Goal: Information Seeking & Learning: Learn about a topic

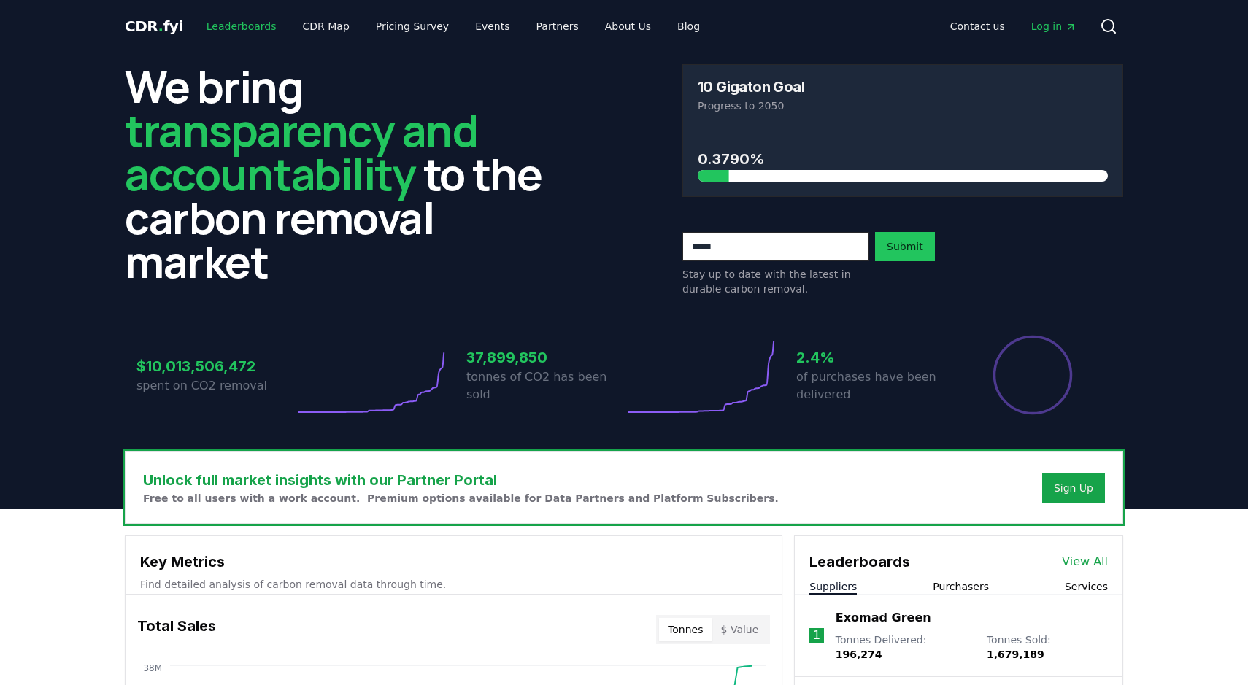
click at [251, 31] on link "Leaderboards" at bounding box center [241, 26] width 93 height 26
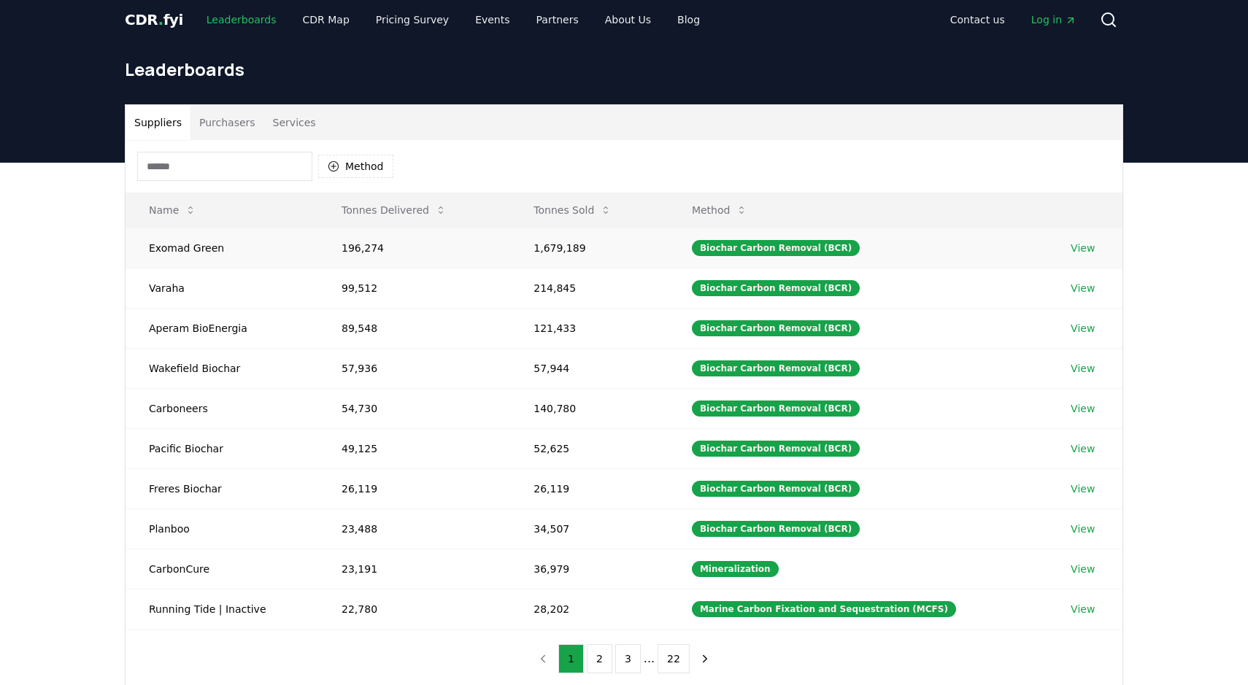
scroll to position [9, 0]
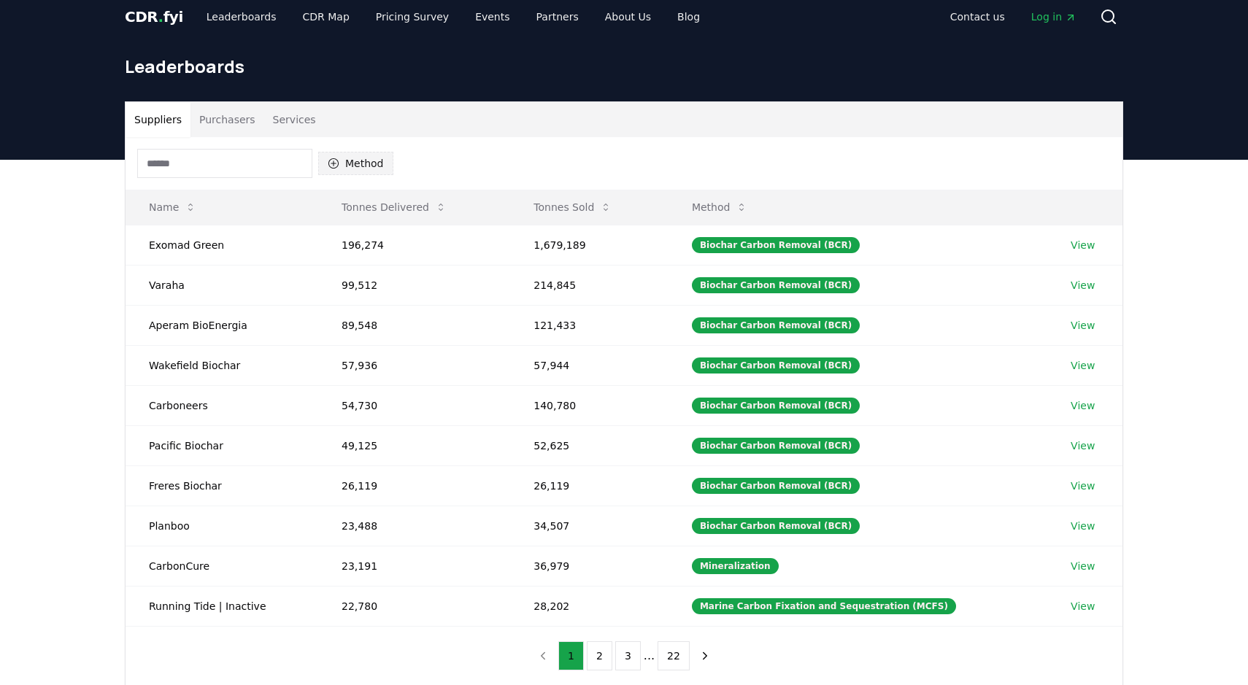
click at [358, 159] on button "Method" at bounding box center [355, 163] width 75 height 23
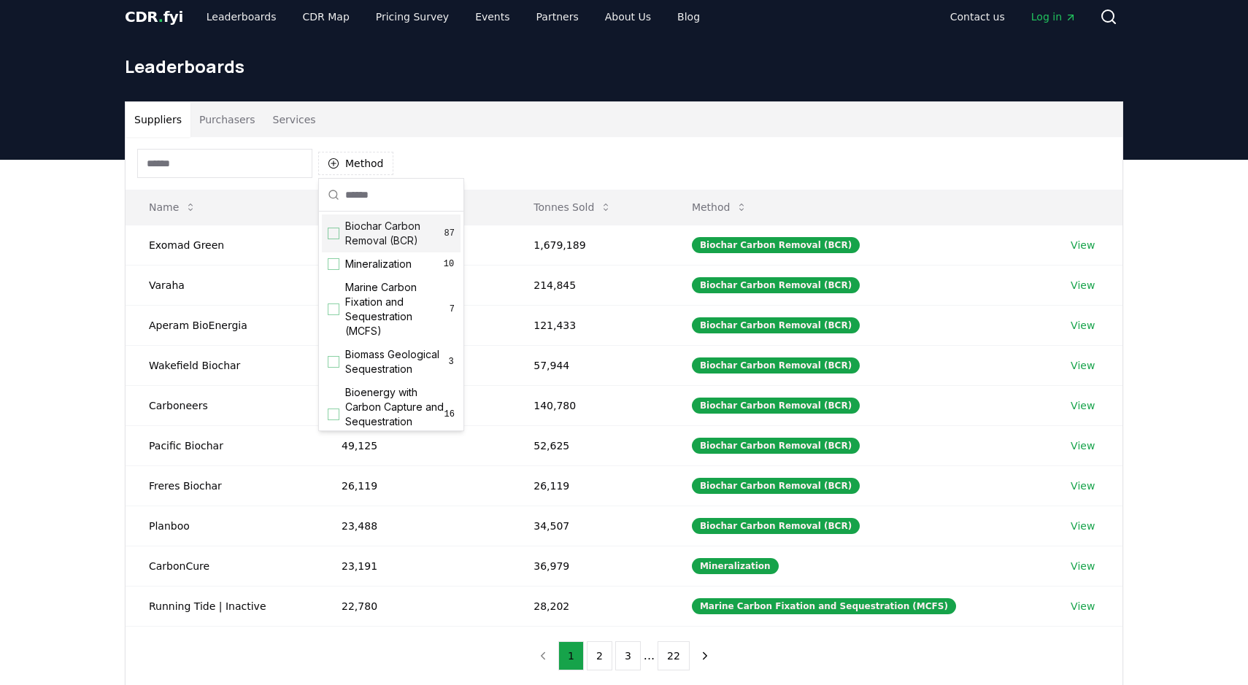
click at [336, 226] on div "Biochar Carbon Removal (BCR) 87" at bounding box center [391, 234] width 139 height 38
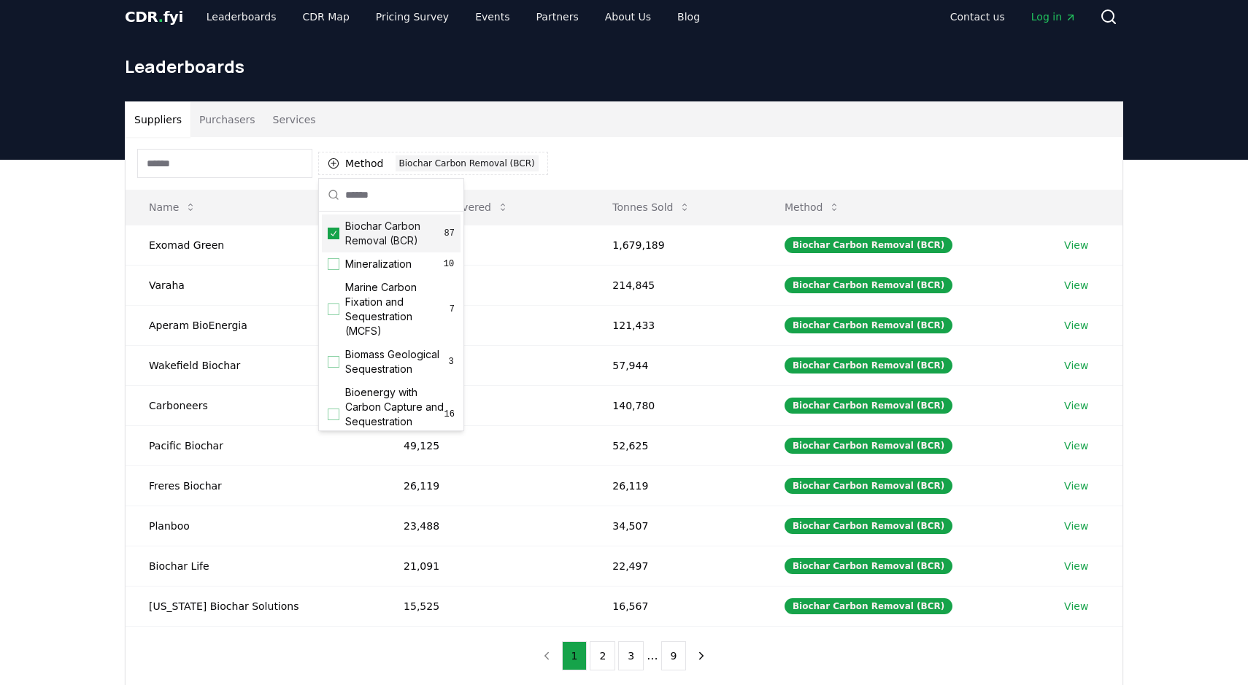
click at [555, 144] on div "Method 1 Biochar Carbon Removal (BCR)" at bounding box center [624, 163] width 997 height 53
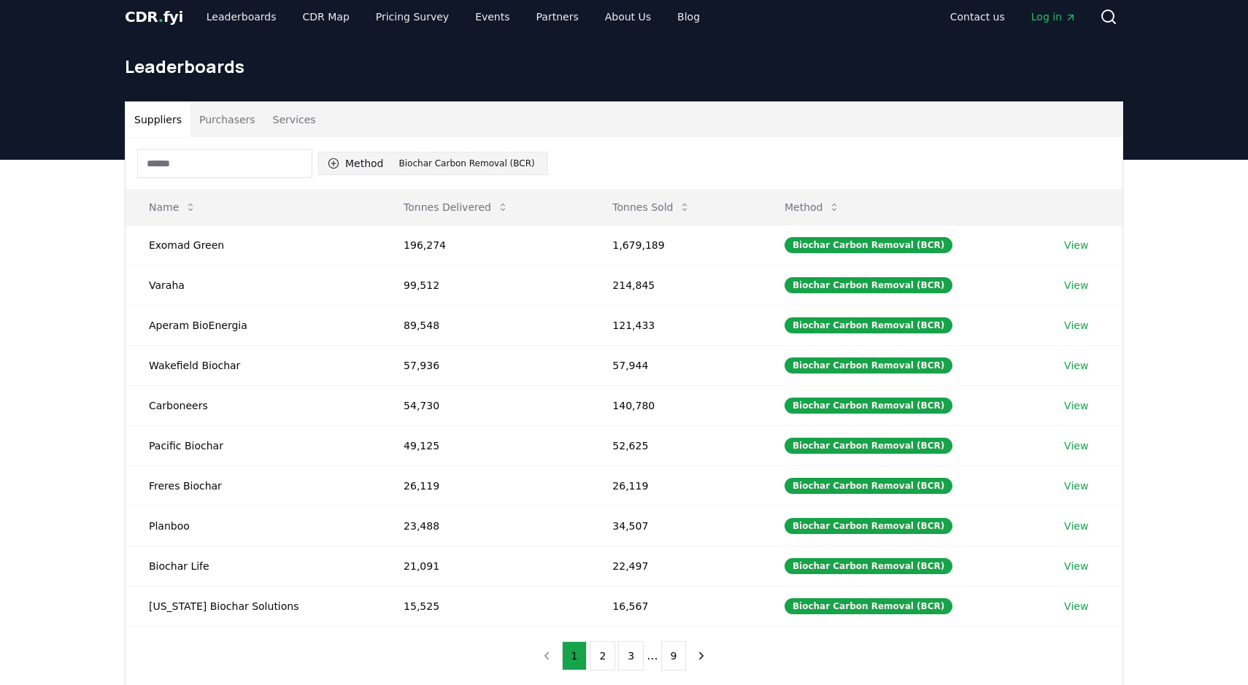
click at [363, 166] on button "Method 1 Biochar Carbon Removal (BCR)" at bounding box center [433, 163] width 230 height 23
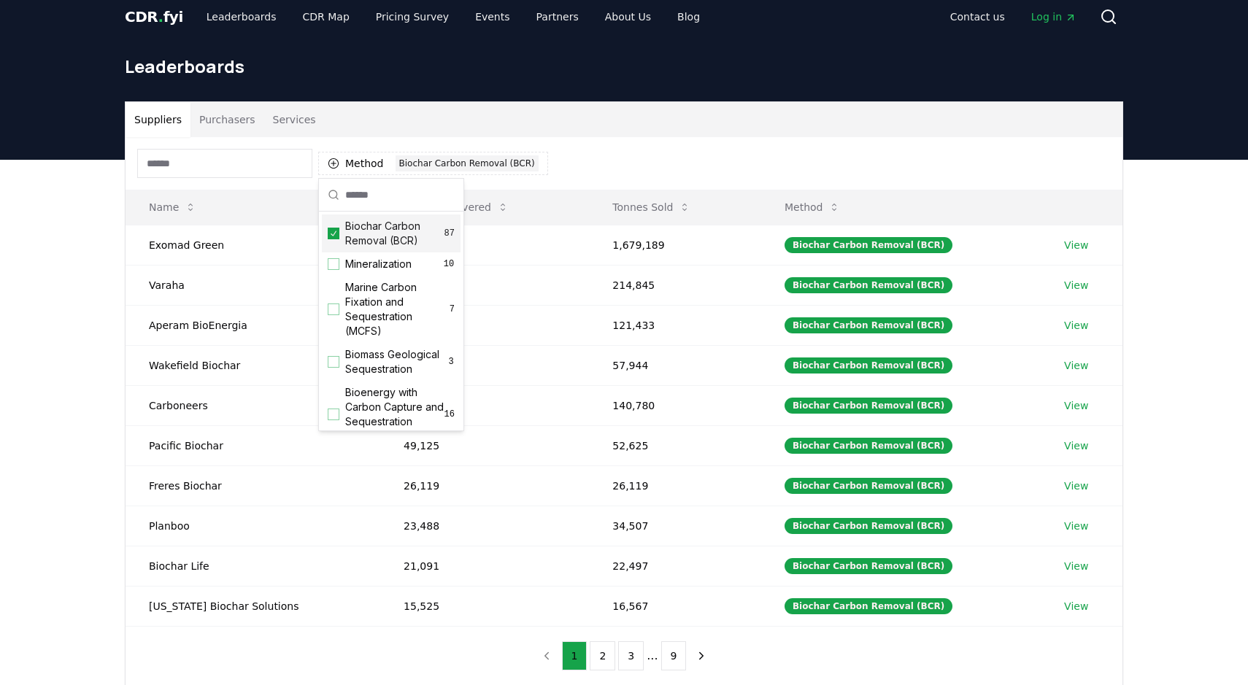
click at [355, 237] on span "Biochar Carbon Removal (BCR)" at bounding box center [394, 233] width 99 height 29
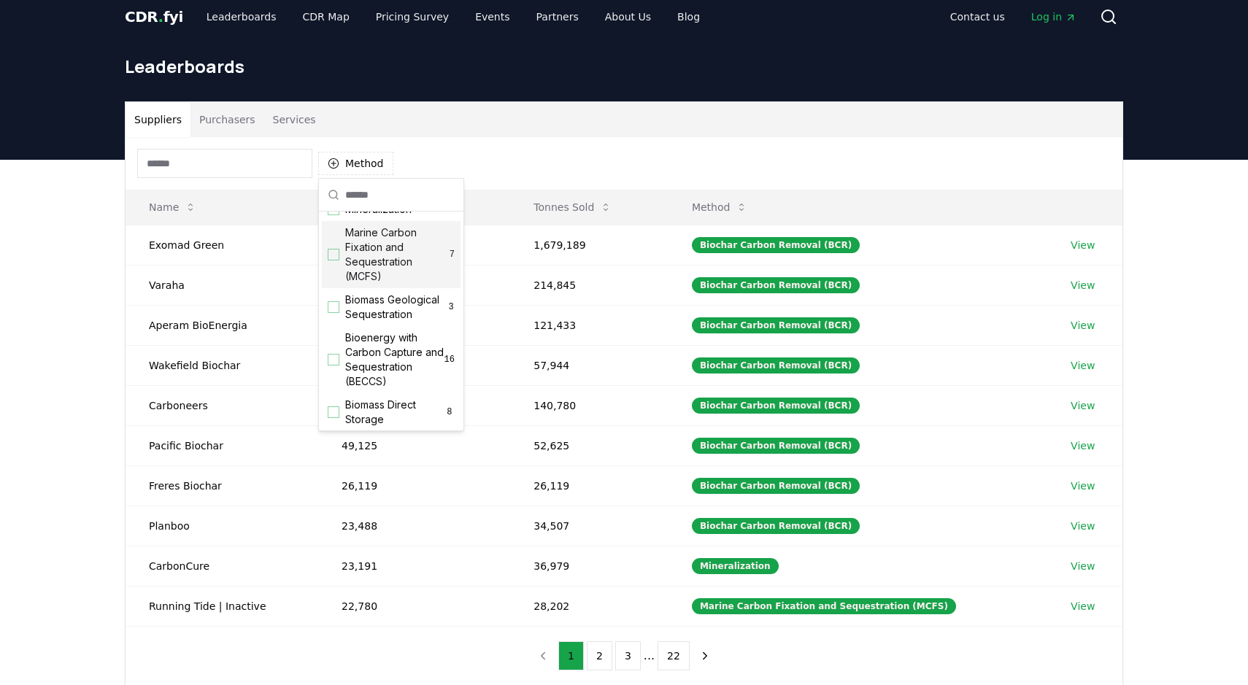
scroll to position [130, 0]
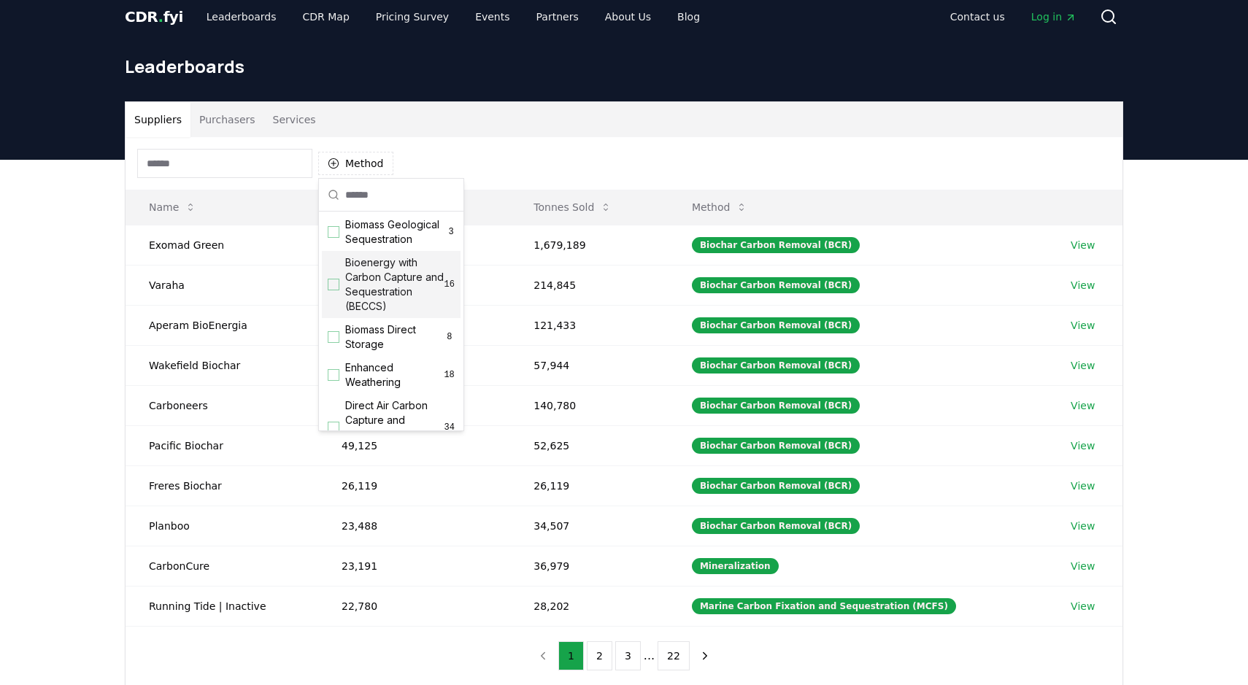
click at [384, 296] on span "Bioenergy with Carbon Capture and Sequestration (BECCS)" at bounding box center [394, 284] width 99 height 58
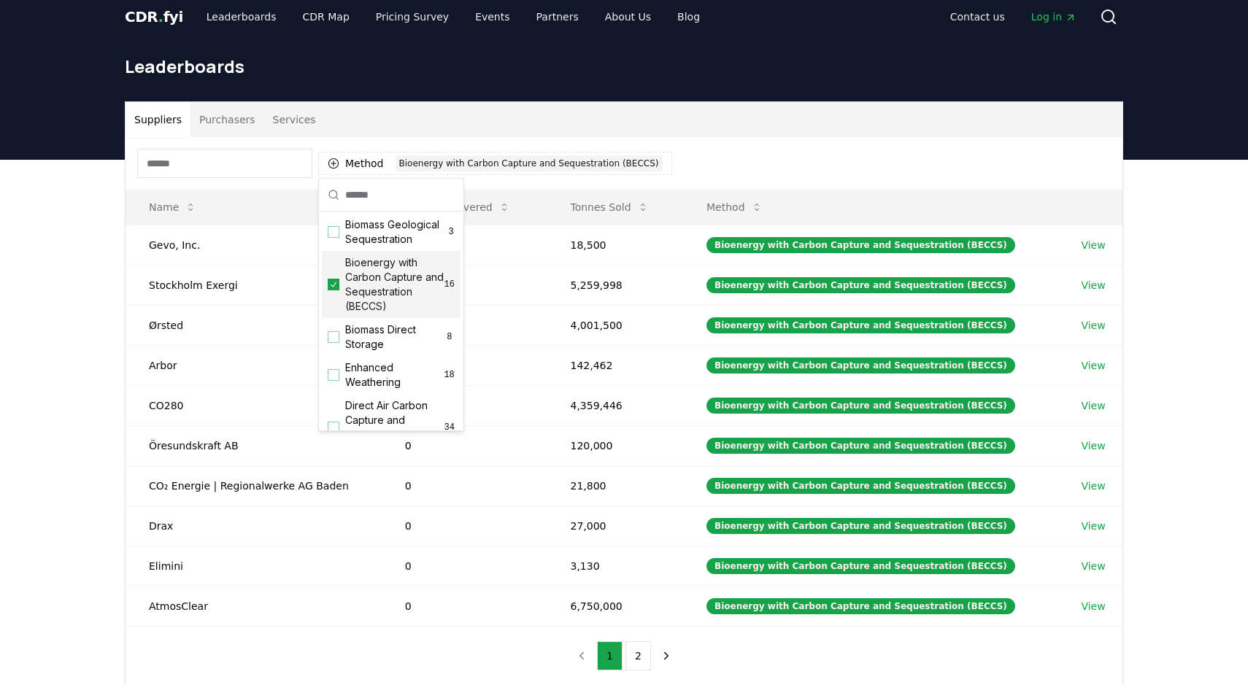
click at [69, 327] on div "Suppliers Purchasers Services Method 1 Bioenergy with Carbon Capture and Seques…" at bounding box center [624, 452] width 1248 height 585
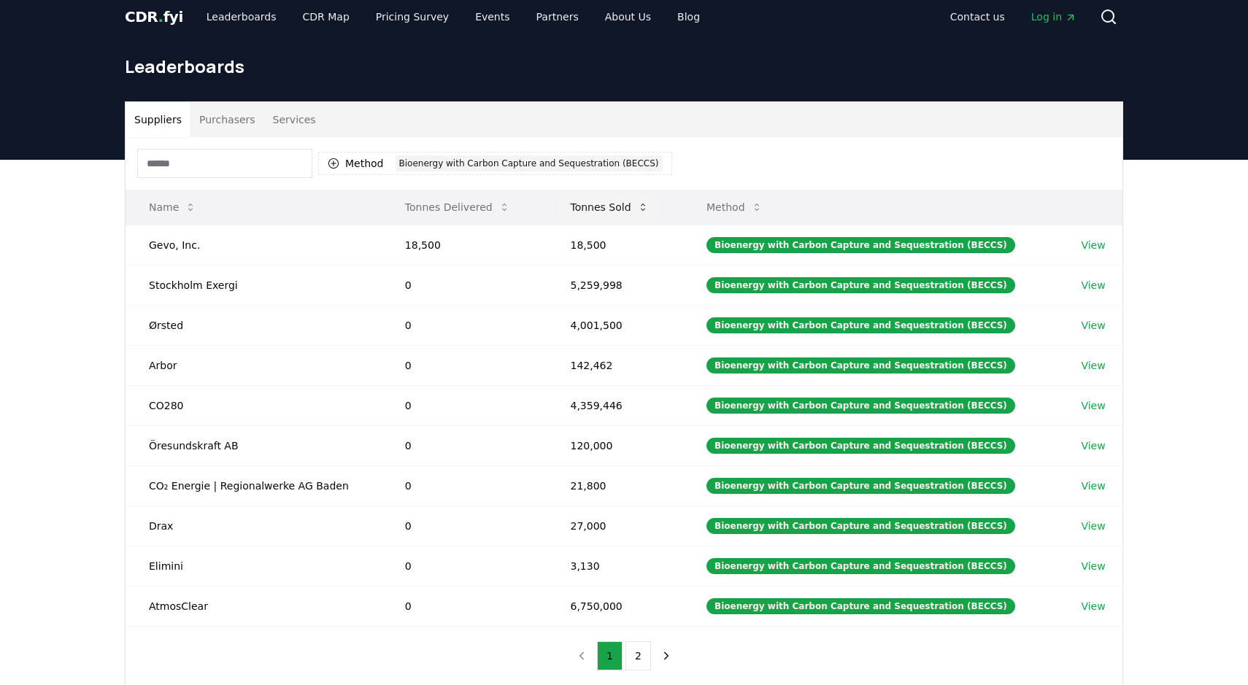
click at [596, 207] on button "Tonnes Sold" at bounding box center [608, 207] width 101 height 29
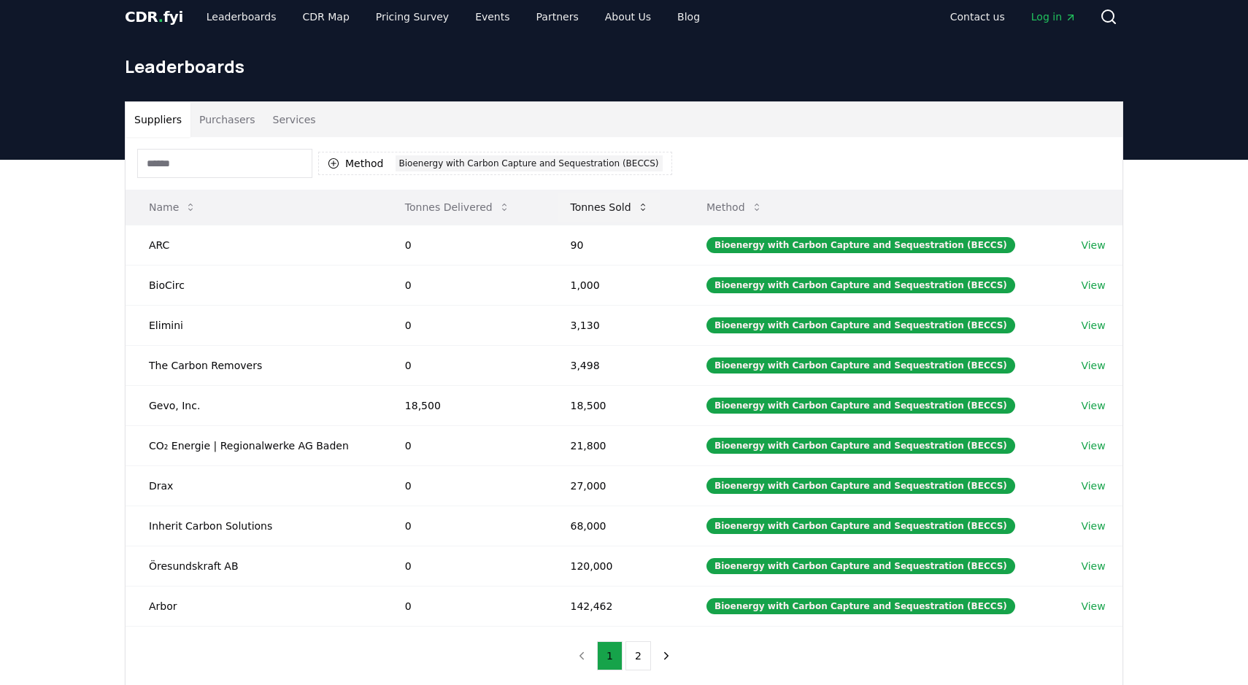
click at [596, 207] on button "Tonnes Sold" at bounding box center [608, 207] width 101 height 29
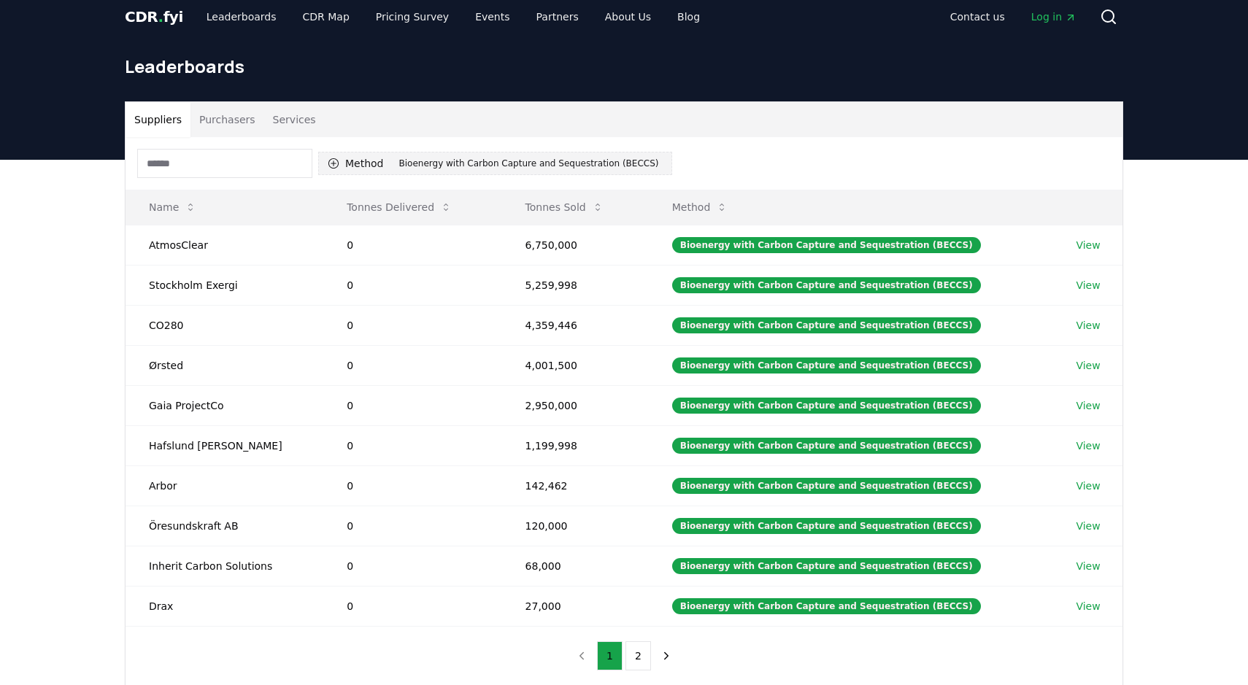
click at [336, 161] on icon "button" at bounding box center [334, 164] width 12 height 12
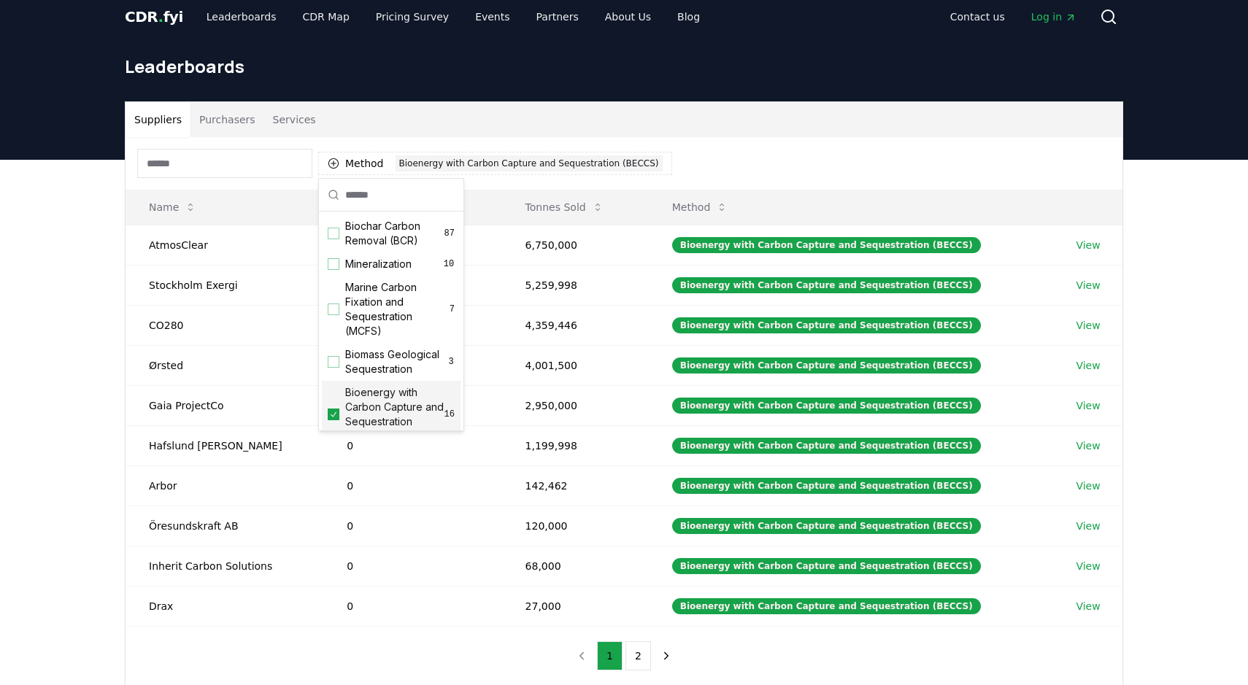
click at [332, 416] on icon "Suggestions" at bounding box center [334, 414] width 6 height 5
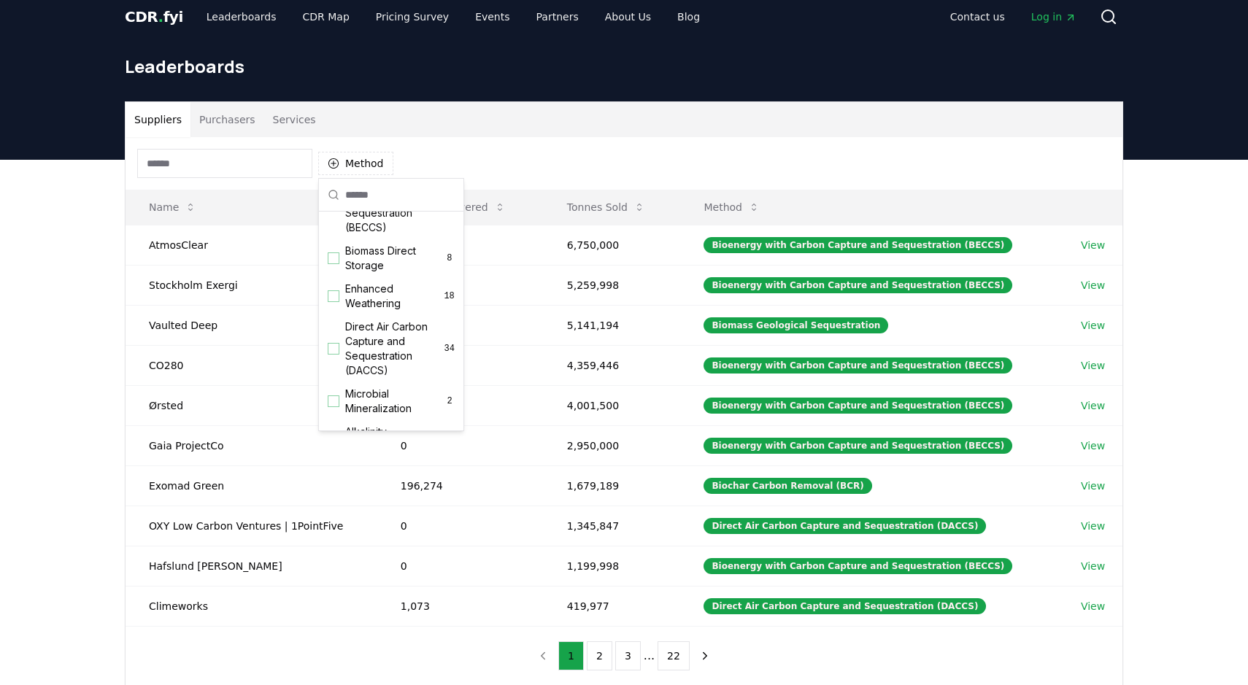
scroll to position [217, 0]
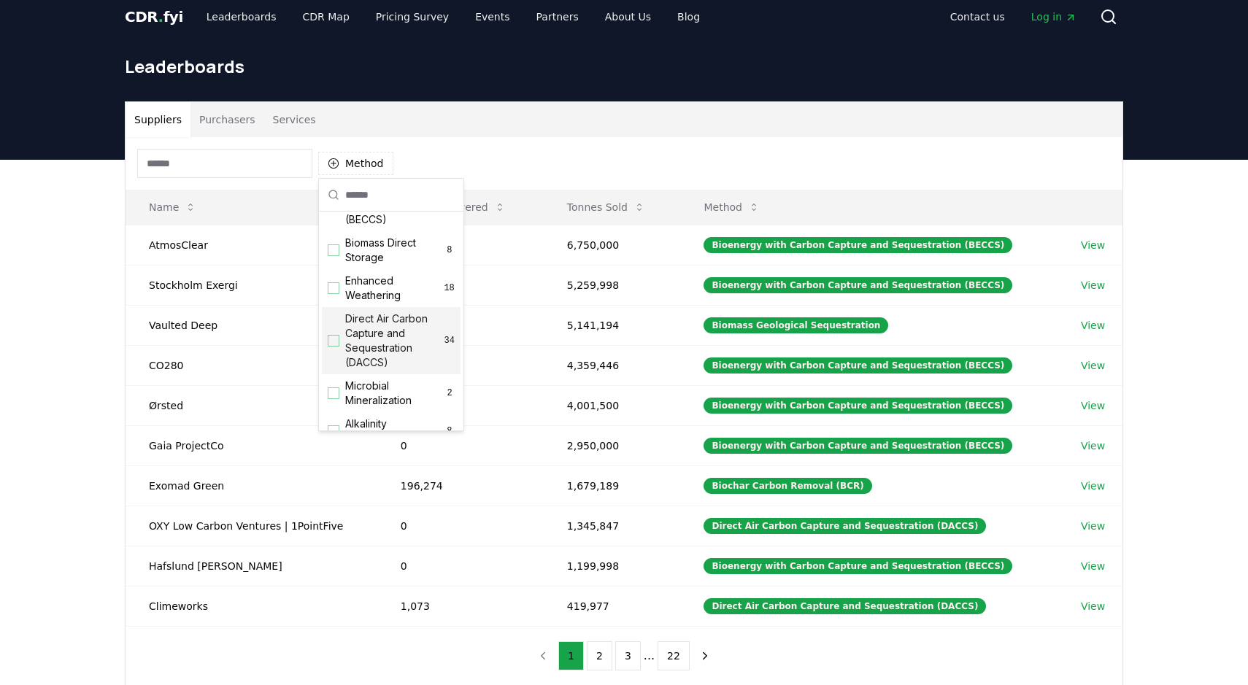
click at [345, 341] on span "Direct Air Carbon Capture and Sequestration (DACCS)" at bounding box center [394, 341] width 99 height 58
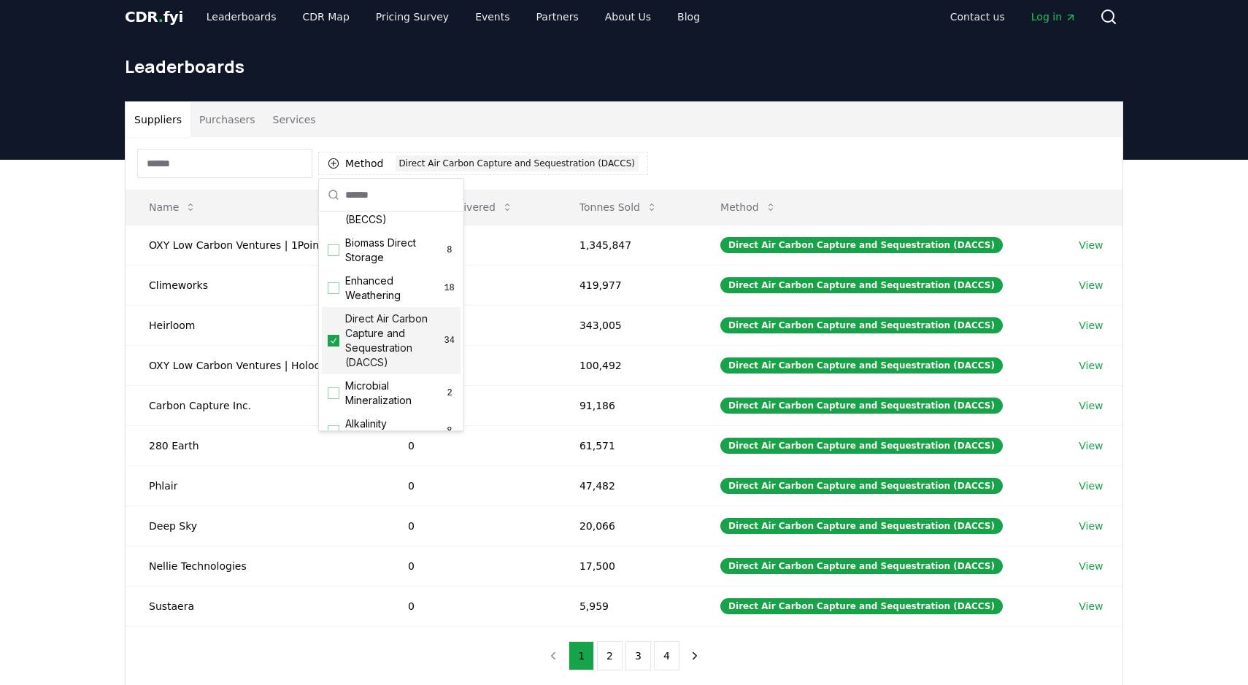
click at [61, 352] on div "Suppliers Purchasers Services Method 1 Direct Air Carbon Capture and Sequestrat…" at bounding box center [624, 452] width 1248 height 585
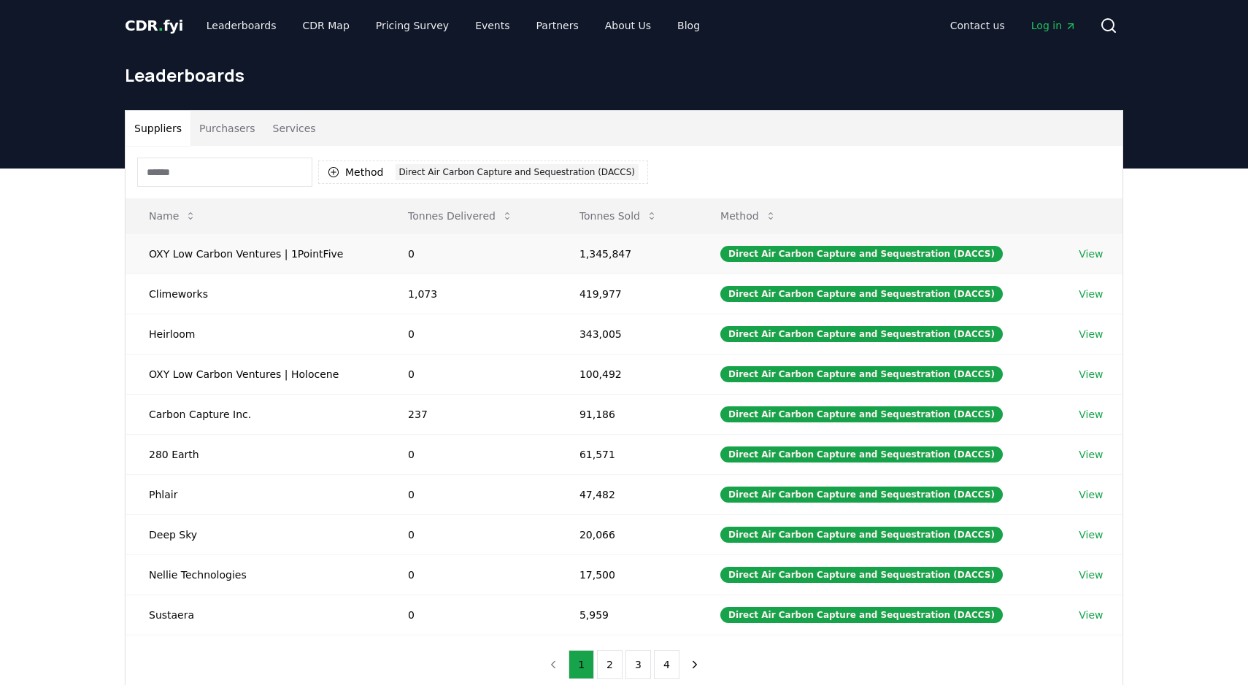
scroll to position [0, 0]
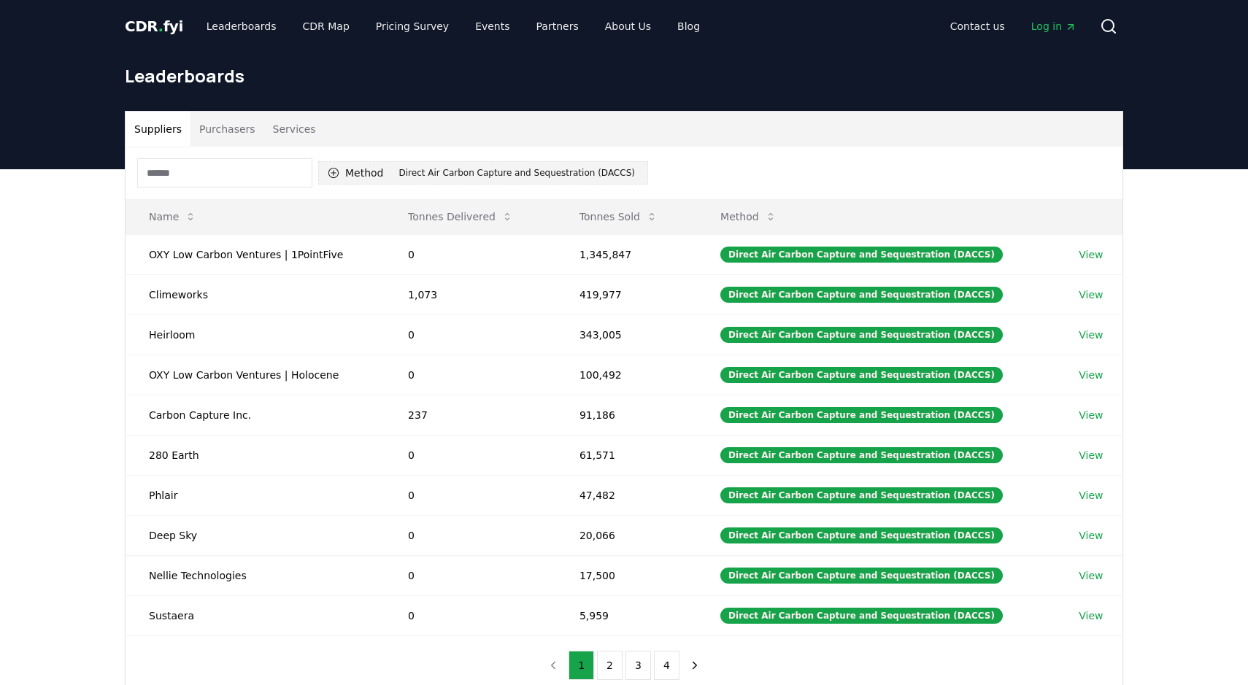
click at [347, 174] on button "Method 1 Direct Air Carbon Capture and Sequestration (DACCS)" at bounding box center [483, 172] width 330 height 23
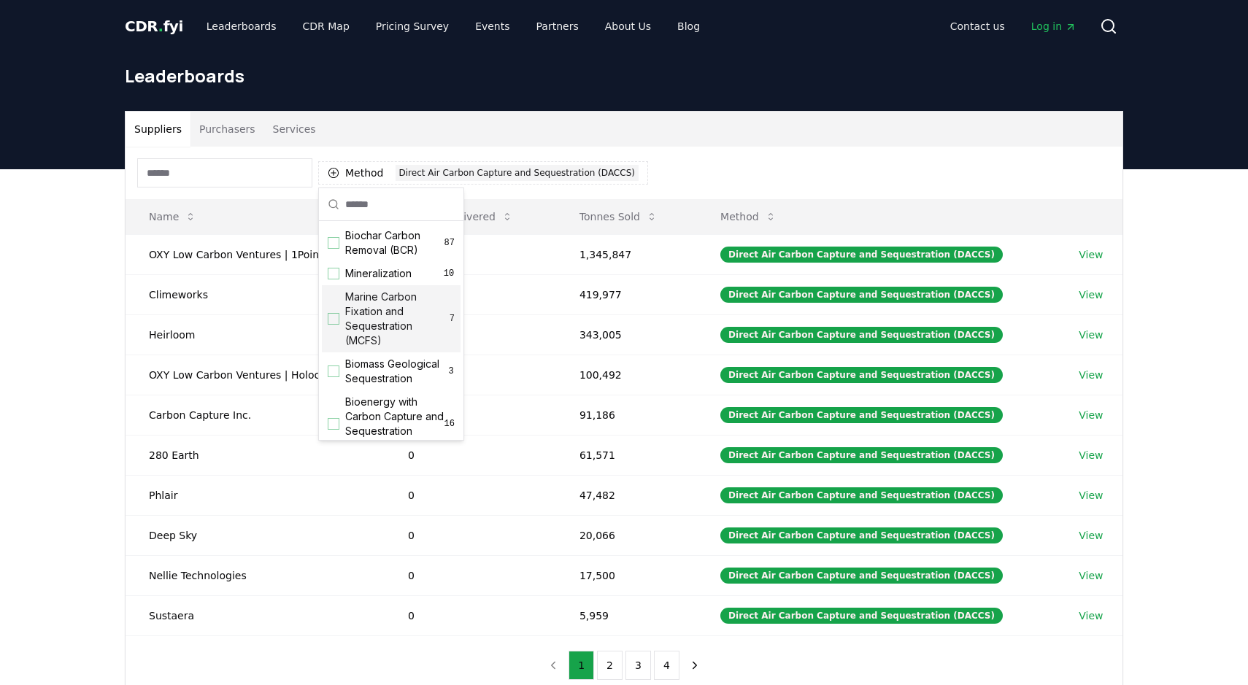
scroll to position [318, 0]
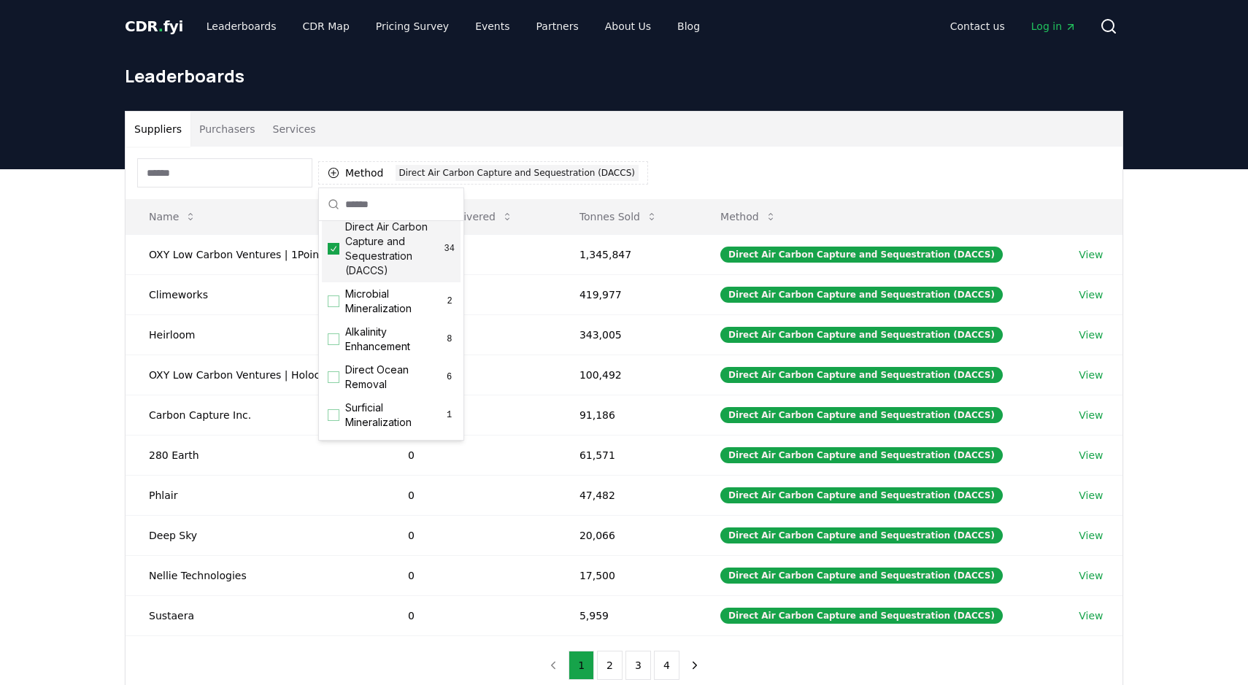
click at [339, 259] on div "Direct Air Carbon Capture and Sequestration (DACCS) 34" at bounding box center [391, 248] width 139 height 67
